Goal: Task Accomplishment & Management: Complete application form

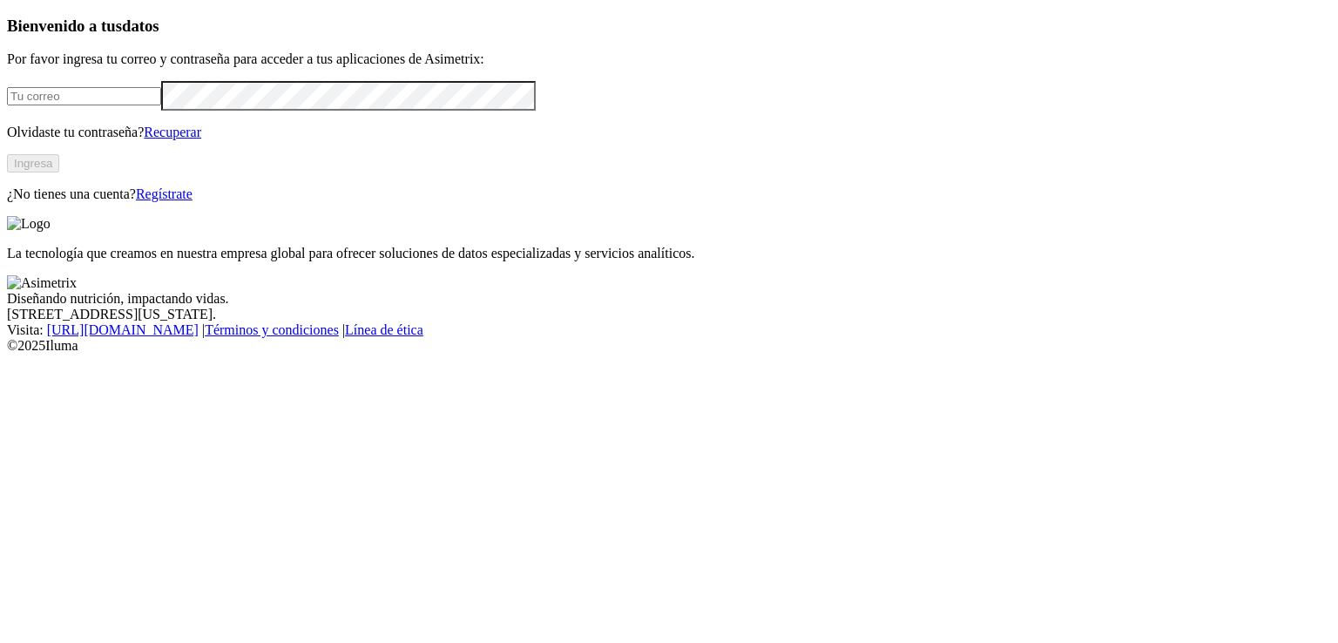
type input "[EMAIL_ADDRESS][PERSON_NAME][DOMAIN_NAME]"
click at [59, 173] on button "Ingresa" at bounding box center [33, 163] width 52 height 18
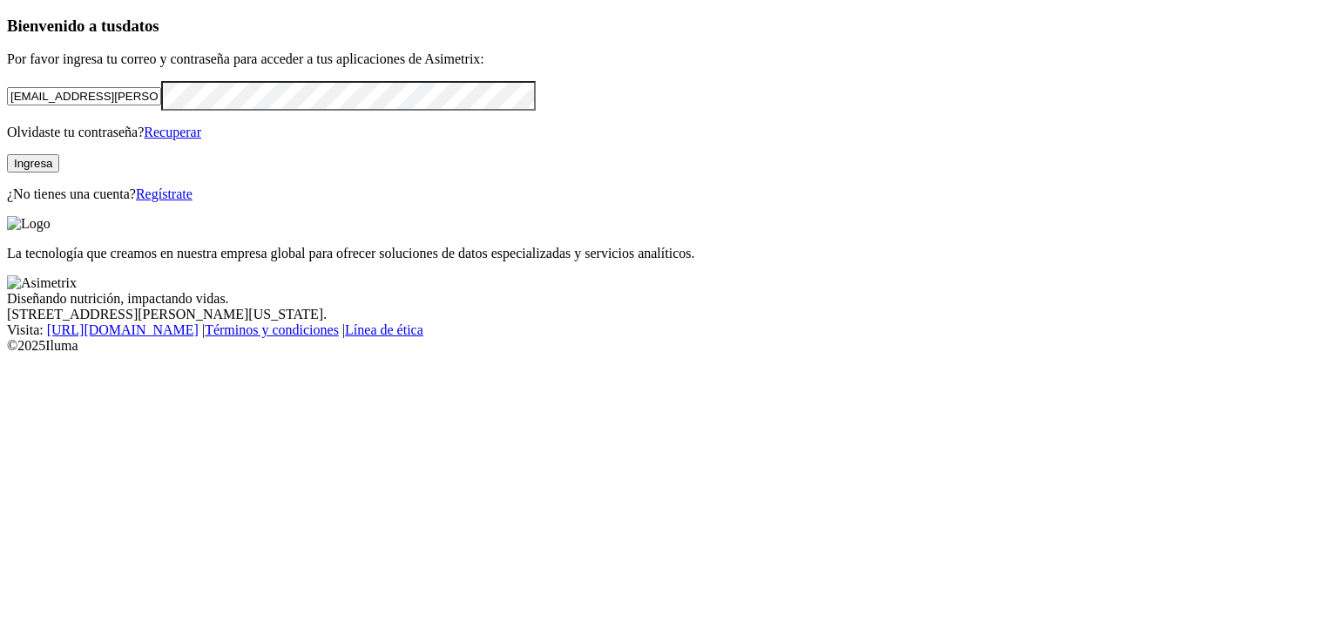
drag, startPoint x: 274, startPoint y: 217, endPoint x: 34, endPoint y: 213, distance: 239.7
click at [34, 202] on div "Bienvenido a tus datos Por favor ingresa tu correo y contraseña para acceder a …" at bounding box center [669, 110] width 1324 height 186
type input "[EMAIL_ADDRESS][DOMAIN_NAME]"
click at [35, 202] on div "Bienvenido a tus datos Por favor ingresa tu correo y contraseña para acceder a …" at bounding box center [669, 110] width 1324 height 186
click at [479, 202] on div "Bienvenido a tus datos Por favor ingresa tu correo y contraseña para acceder a …" at bounding box center [669, 110] width 1324 height 186
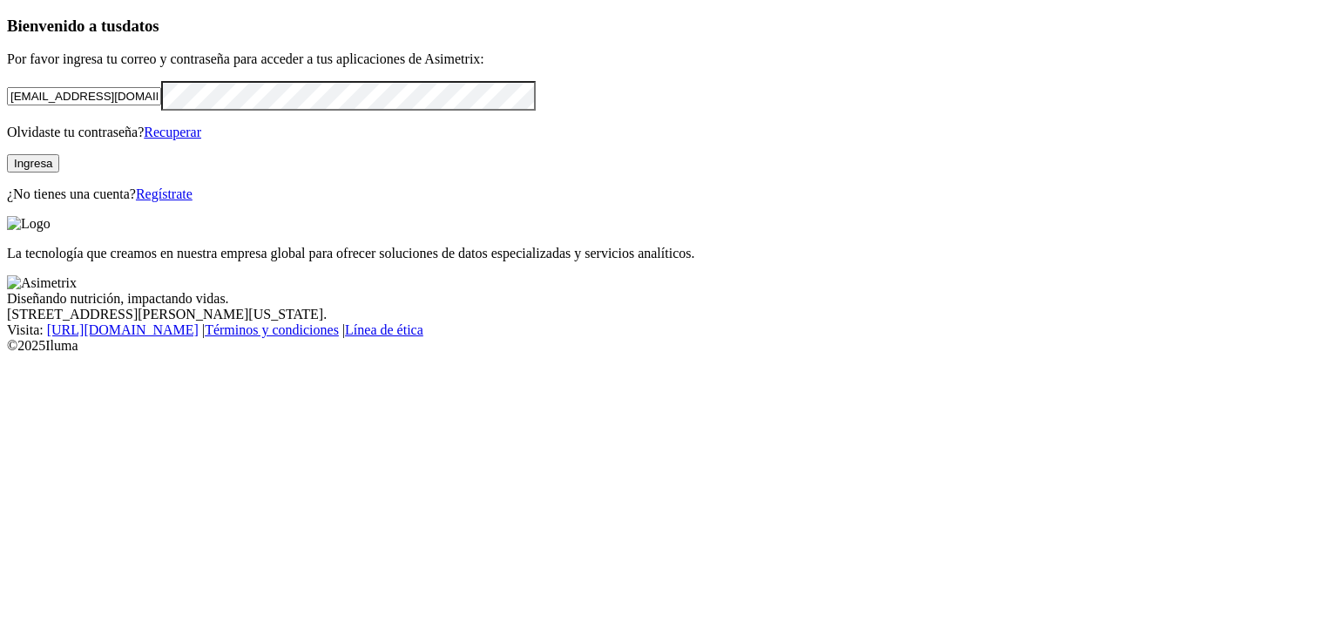
click at [59, 173] on button "Ingresa" at bounding box center [33, 163] width 52 height 18
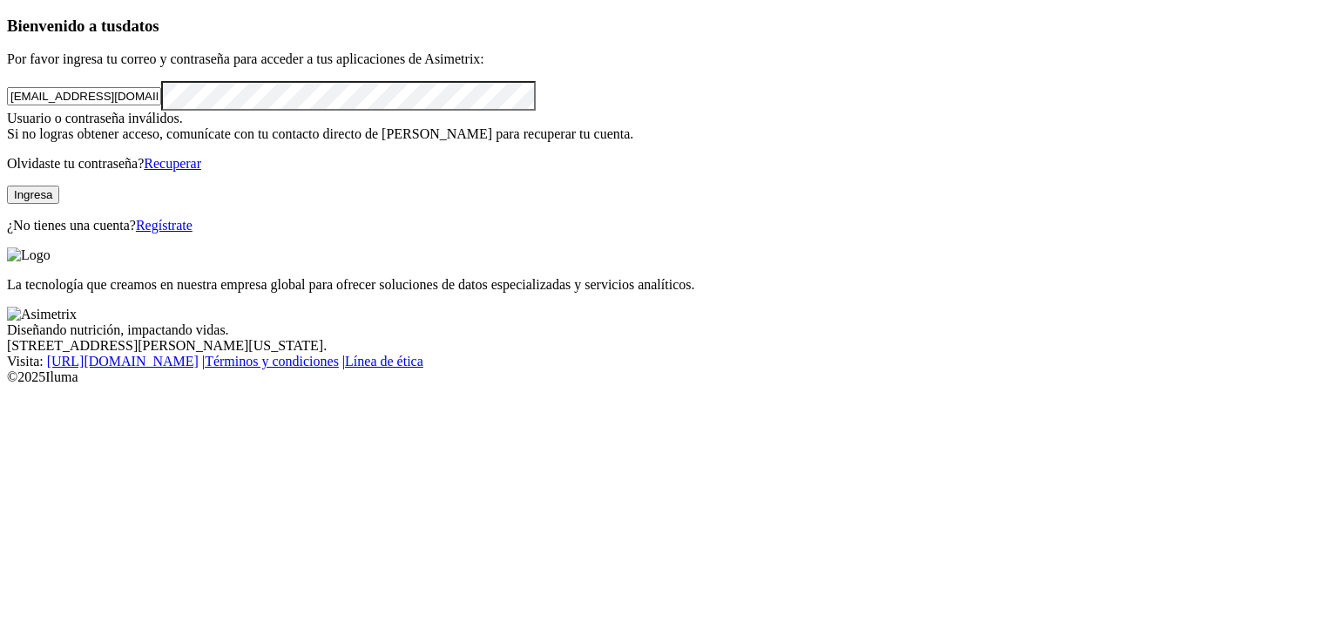
click at [59, 204] on button "Ingresa" at bounding box center [33, 195] width 52 height 18
click at [53, 234] on div "Bienvenido a tus datos Por favor ingresa tu correo y contraseña para acceder a …" at bounding box center [669, 125] width 1324 height 217
click at [59, 204] on button "Ingresa" at bounding box center [33, 195] width 52 height 18
click at [49, 234] on div "Bienvenido a tus datos Por favor ingresa tu correo y contraseña para acceder a …" at bounding box center [669, 125] width 1324 height 217
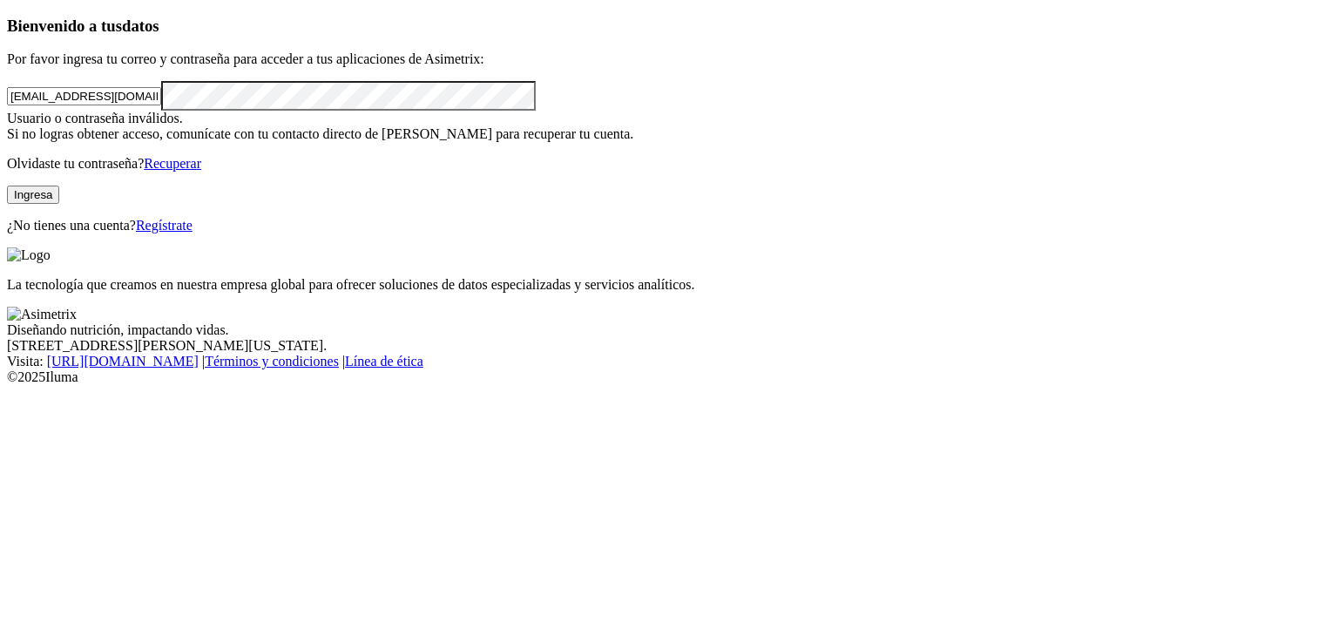
click input "submit" at bounding box center [0, 0] width 0 height 0
click at [505, 234] on div "Bienvenido a tus datos Por favor ingresa tu correo y contraseña para acceder a …" at bounding box center [669, 125] width 1324 height 217
click at [62, 234] on div "Bienvenido a tus datos Por favor ingresa tu correo y contraseña para acceder a …" at bounding box center [669, 125] width 1324 height 217
click at [59, 204] on button "Ingresa" at bounding box center [33, 195] width 52 height 18
click at [67, 234] on div "Bienvenido a tus datos Por favor ingresa tu correo y contraseña para acceder a …" at bounding box center [669, 125] width 1324 height 217
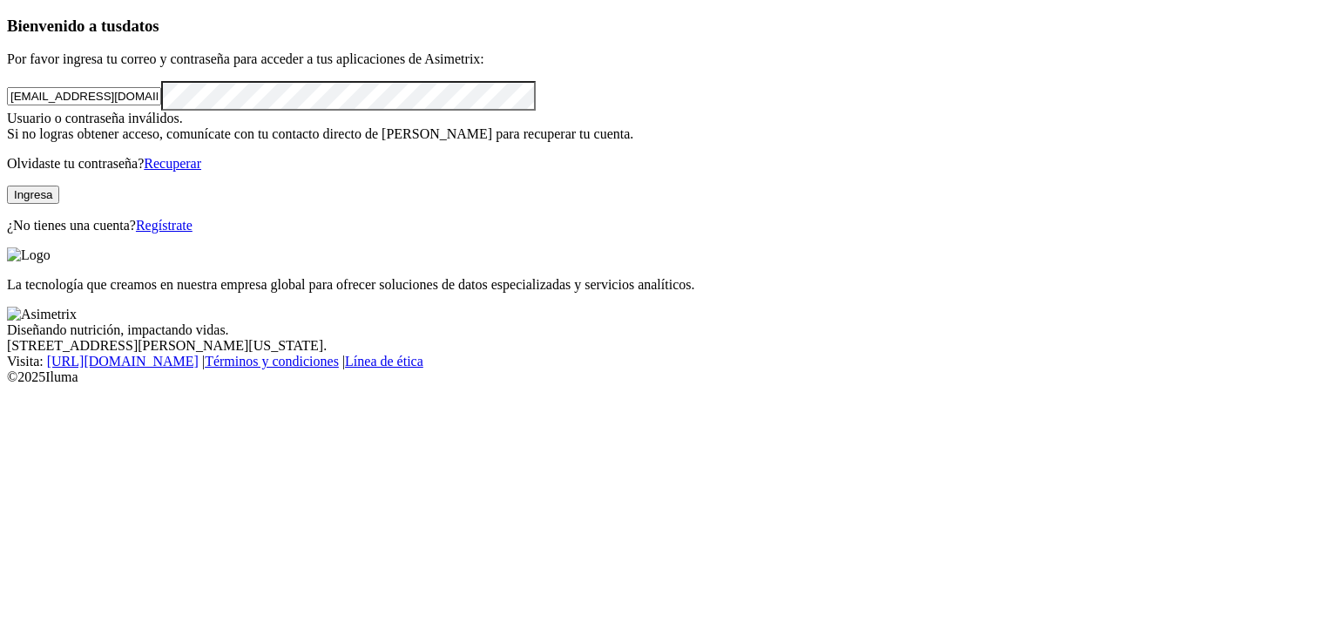
click input "submit" at bounding box center [0, 0] width 0 height 0
click at [524, 234] on div "Bienvenido a tus datos Por favor ingresa tu correo y contraseña para acceder a …" at bounding box center [669, 125] width 1324 height 217
click at [54, 234] on div "Bienvenido a tus datos Por favor ingresa tu correo y contraseña para acceder a …" at bounding box center [669, 125] width 1324 height 217
click at [59, 204] on button "Ingresa" at bounding box center [33, 195] width 52 height 18
click at [75, 234] on div "Bienvenido a tus datos Por favor ingresa tu correo y contraseña para acceder a …" at bounding box center [669, 125] width 1324 height 217
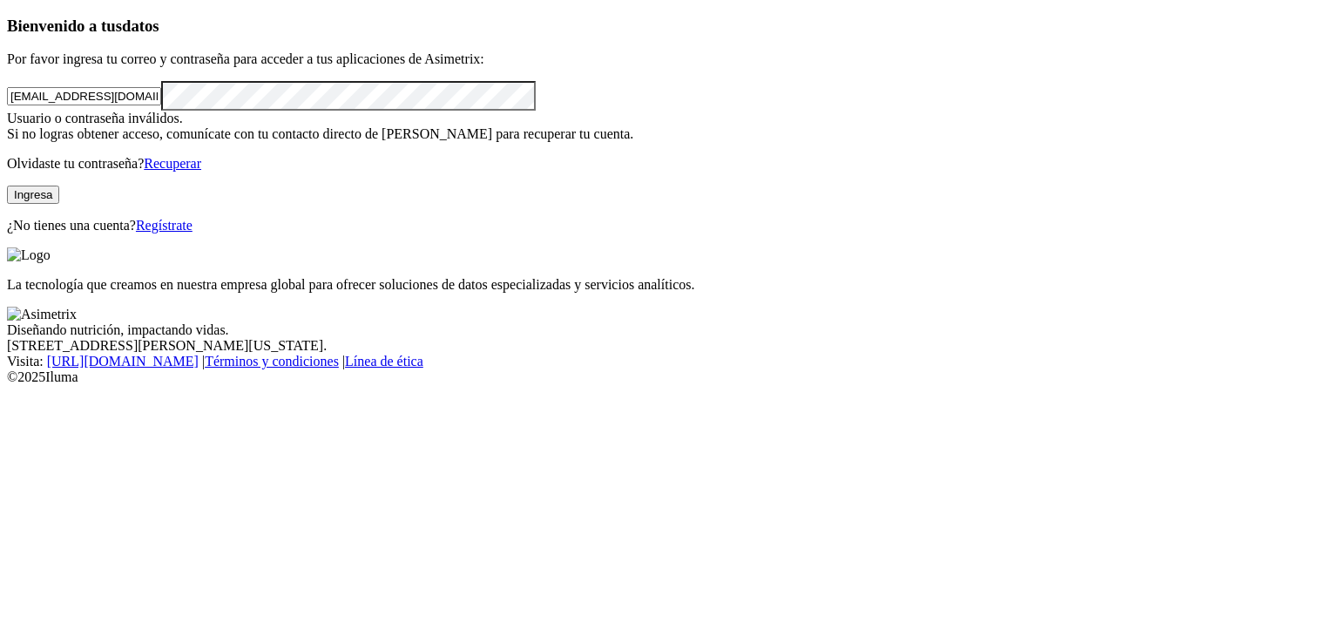
click at [59, 204] on button "Ingresa" at bounding box center [33, 195] width 52 height 18
drag, startPoint x: 345, startPoint y: 207, endPoint x: 58, endPoint y: 233, distance: 288.7
click at [58, 233] on div "Bienvenido a tus datos Por favor ingresa tu correo y contraseña para acceder a …" at bounding box center [669, 125] width 1324 height 217
click at [114, 105] on input "email" at bounding box center [84, 96] width 154 height 18
click input "submit" at bounding box center [0, 0] width 0 height 0
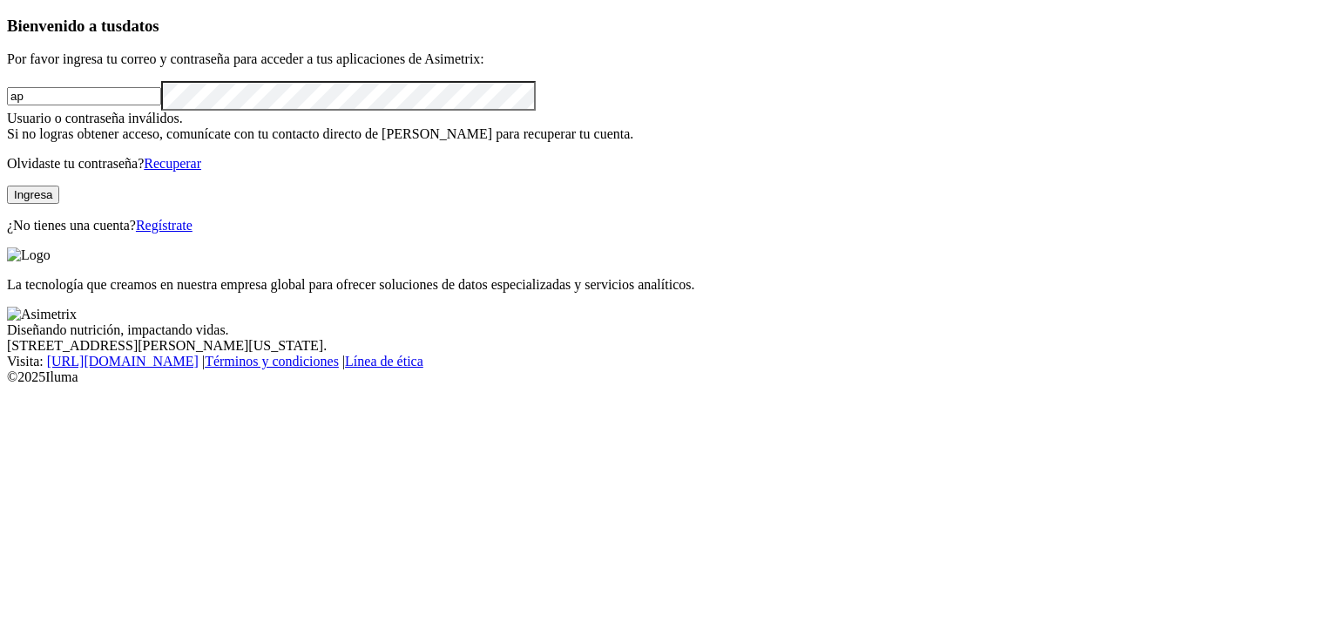
click at [161, 105] on input "ap" at bounding box center [84, 96] width 154 height 18
type input "[EMAIL_ADDRESS][DOMAIN_NAME]"
click at [66, 234] on div "Bienvenido a tus datos Por favor ingresa tu correo y contraseña para acceder a …" at bounding box center [669, 125] width 1324 height 217
click at [59, 204] on button "Ingresa" at bounding box center [33, 195] width 52 height 18
